Goal: Information Seeking & Learning: Understand process/instructions

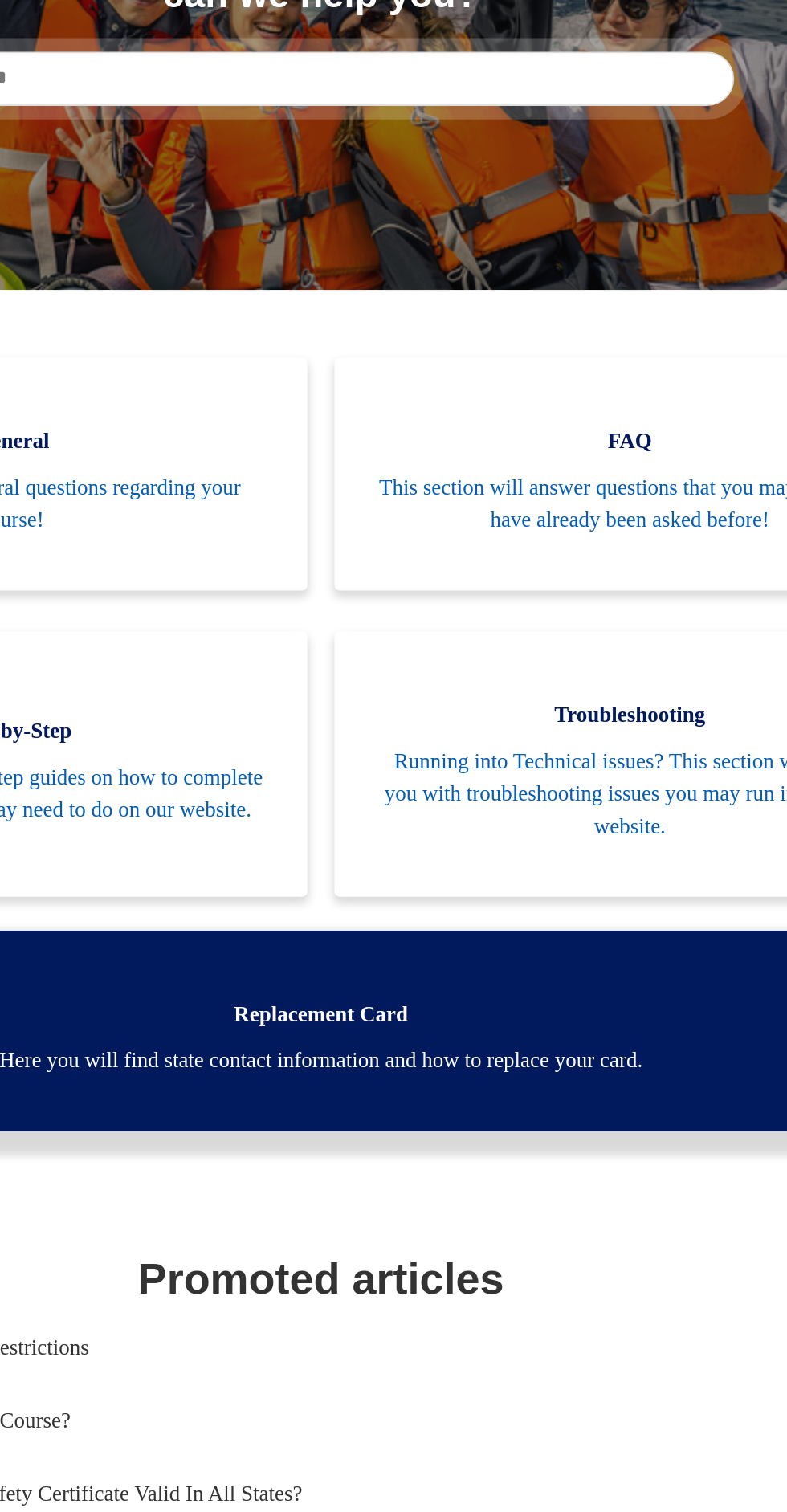
click at [362, 871] on span "Here you will find state contact information and how to replace your card." at bounding box center [394, 880] width 669 height 19
